Goal: Task Accomplishment & Management: Manage account settings

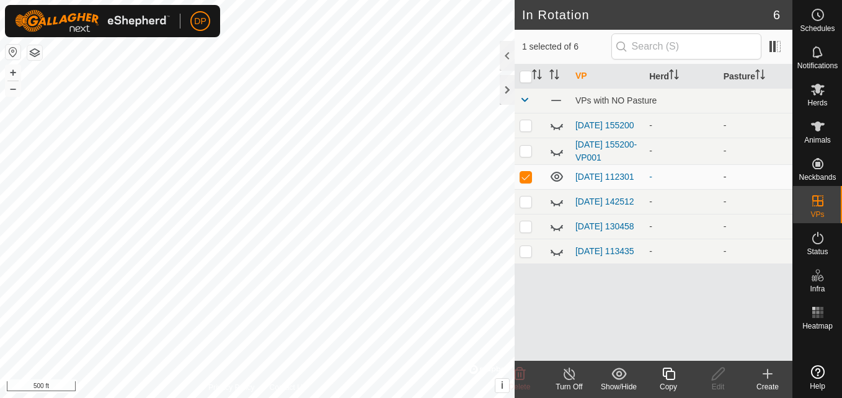
click at [525, 180] on p-checkbox at bounding box center [526, 177] width 12 height 10
checkbox input "false"
click at [557, 126] on icon at bounding box center [556, 125] width 15 height 15
click at [559, 153] on icon at bounding box center [556, 151] width 15 height 15
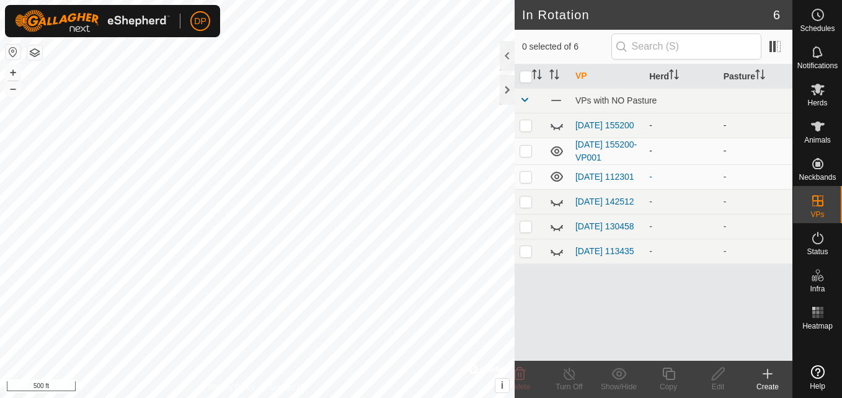
click at [559, 153] on icon at bounding box center [557, 151] width 12 height 10
click at [554, 207] on icon at bounding box center [556, 201] width 15 height 15
click at [557, 231] on icon at bounding box center [556, 226] width 15 height 15
click at [557, 231] on icon at bounding box center [557, 226] width 12 height 10
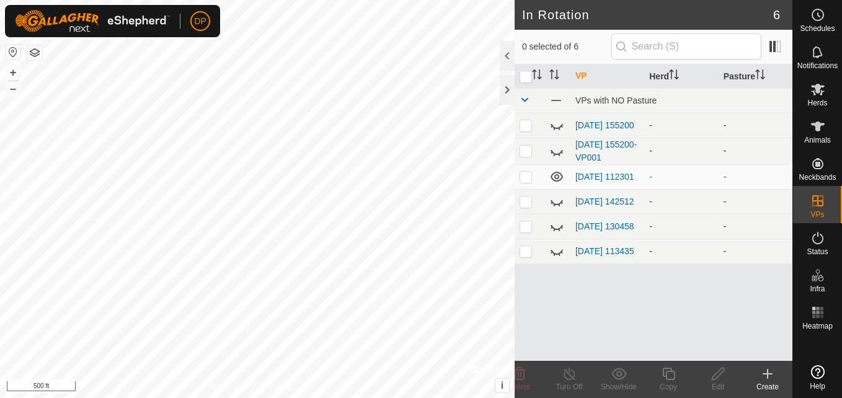
click at [556, 255] on icon at bounding box center [557, 252] width 12 height 5
click at [556, 257] on icon at bounding box center [556, 251] width 15 height 15
